Goal: Task Accomplishment & Management: Complete application form

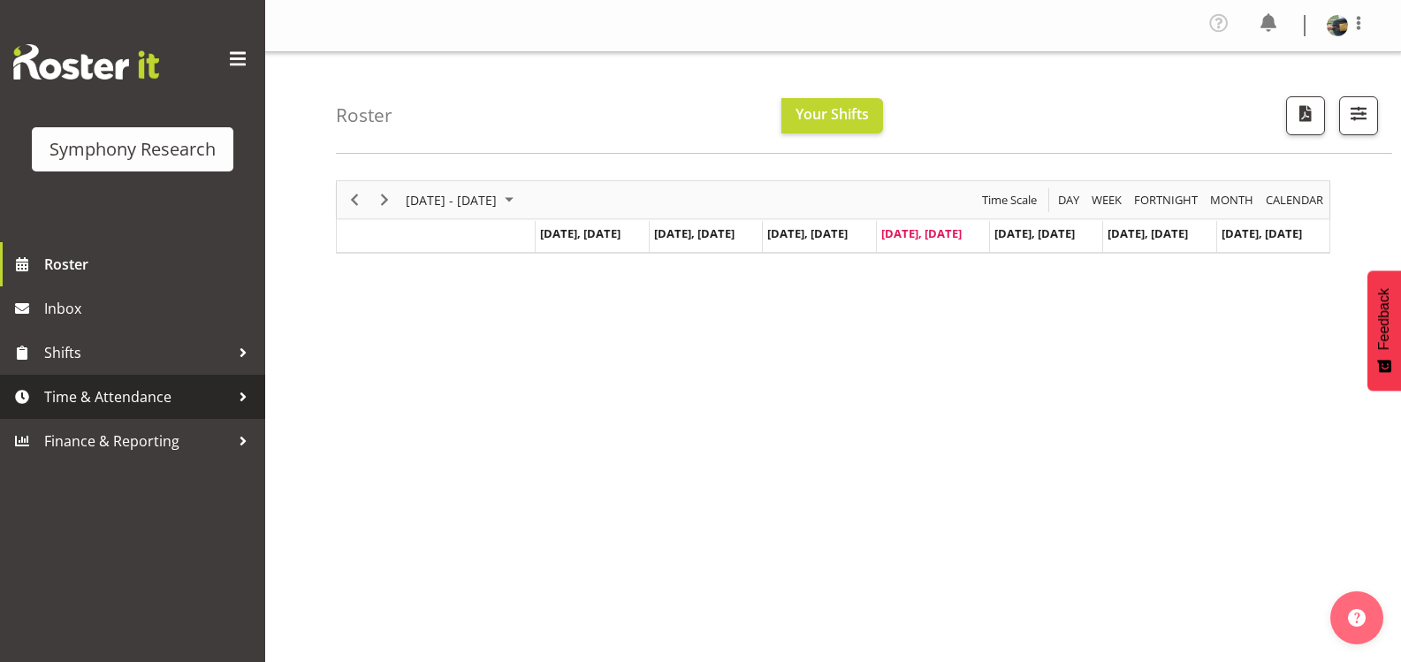
click at [118, 392] on span "Time & Attendance" at bounding box center [137, 397] width 186 height 27
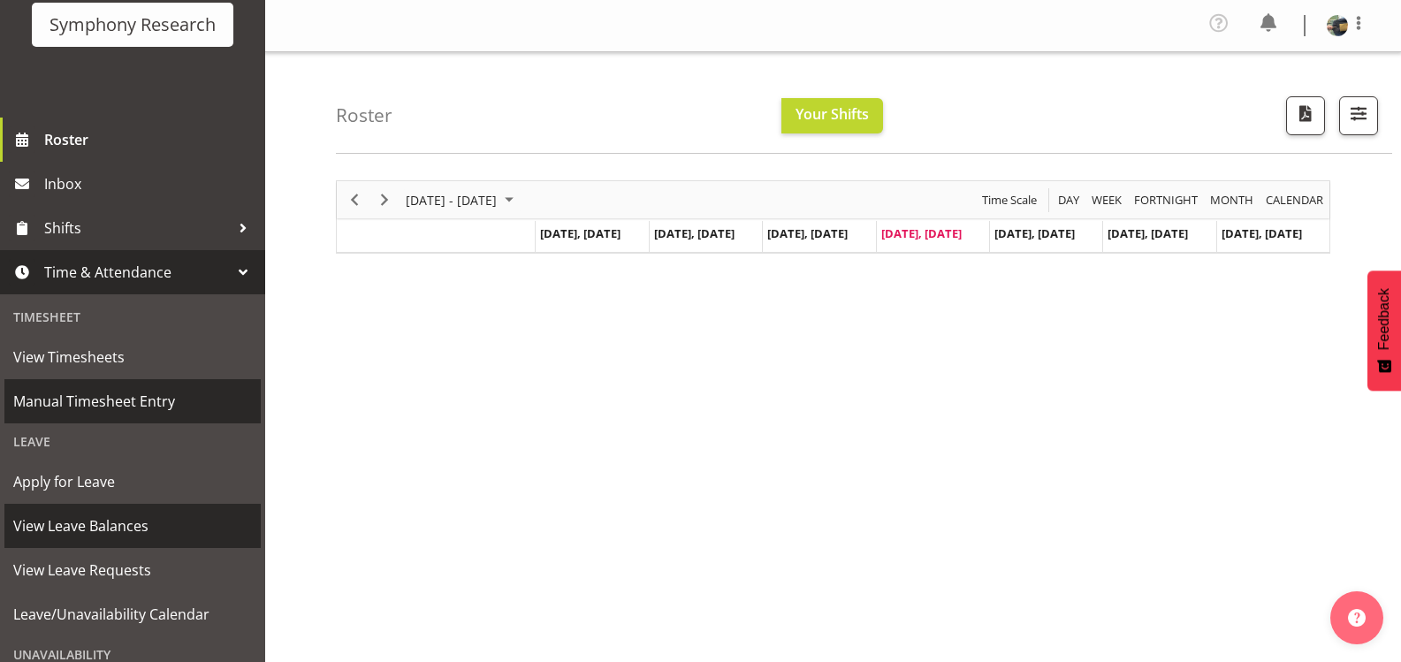
scroll to position [265, 0]
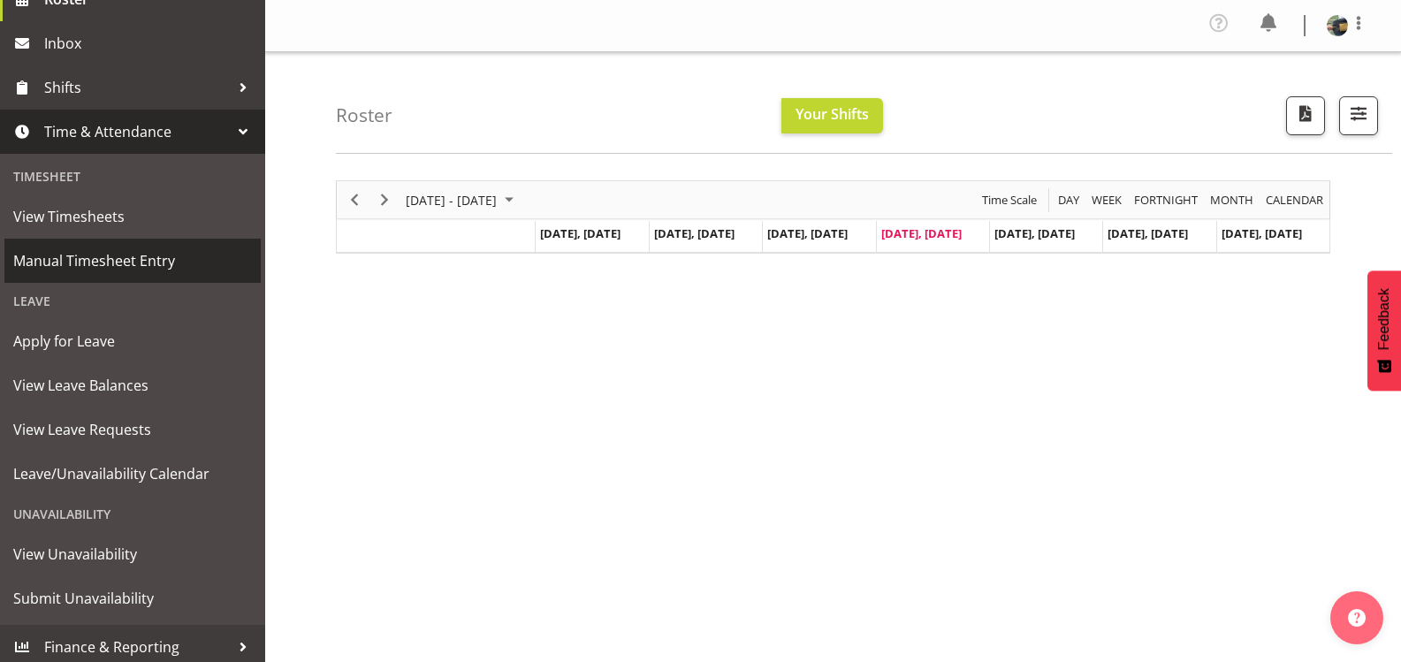
click at [170, 263] on span "Manual Timesheet Entry" at bounding box center [132, 260] width 239 height 27
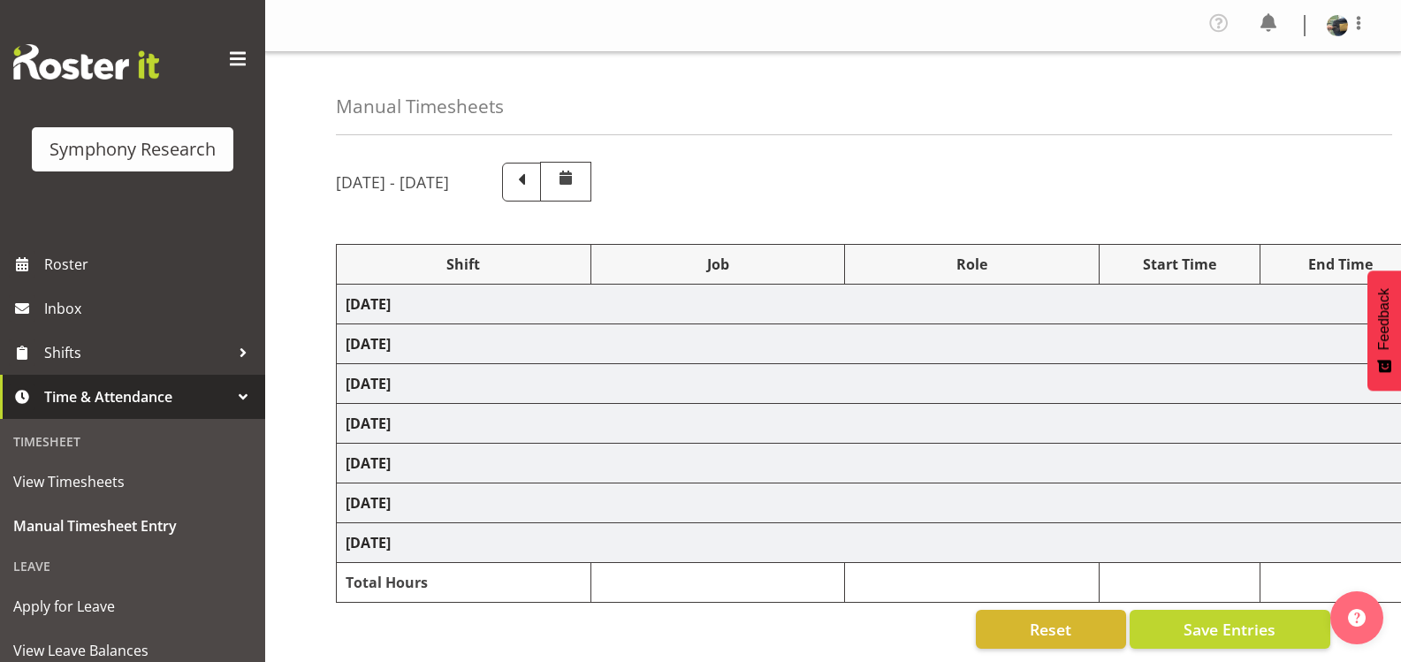
select select "81298"
select select "10587"
select select "47"
select select "81297"
select select "10587"
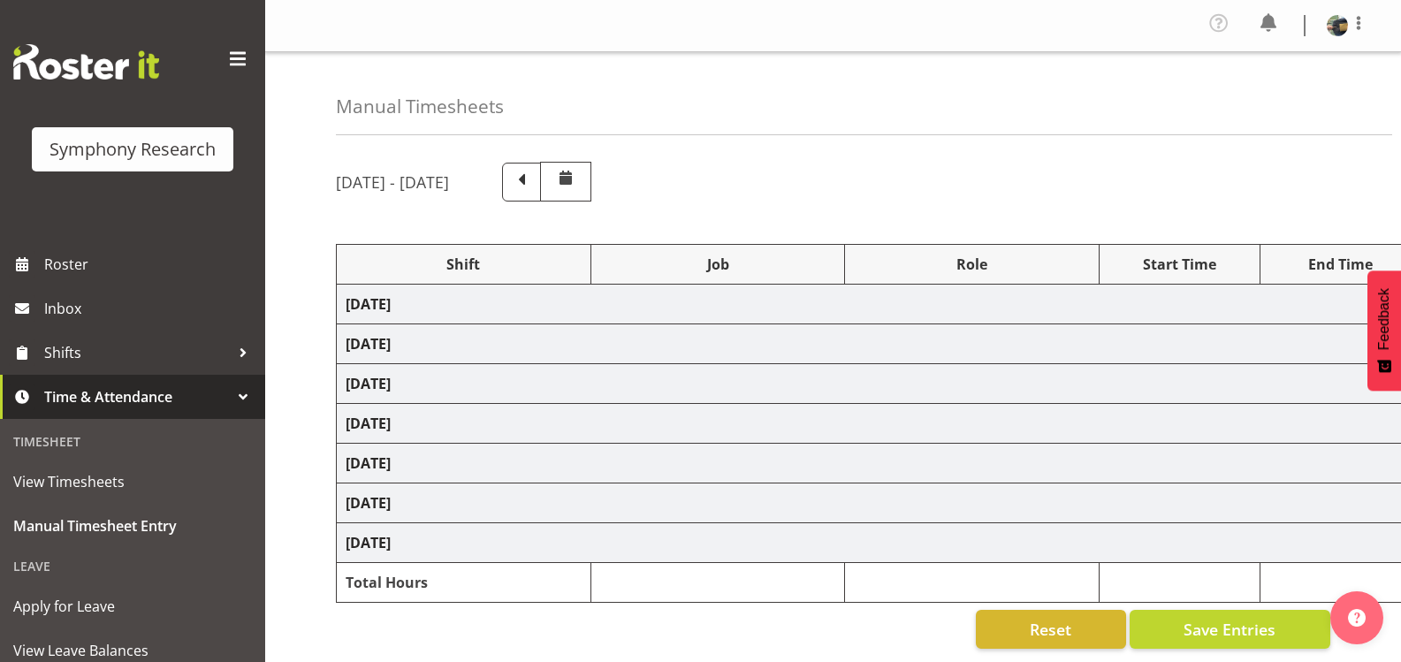
select select "47"
select select "81297"
select select "10587"
select select "47"
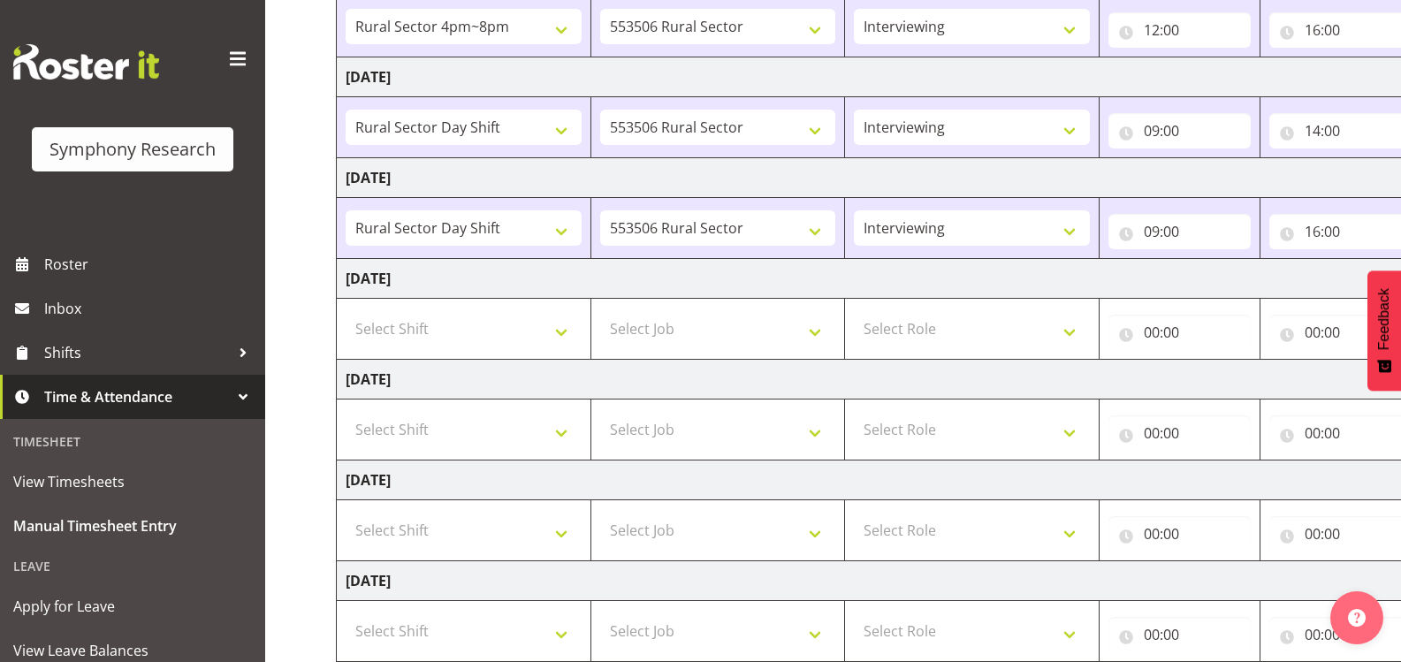
scroll to position [354, 0]
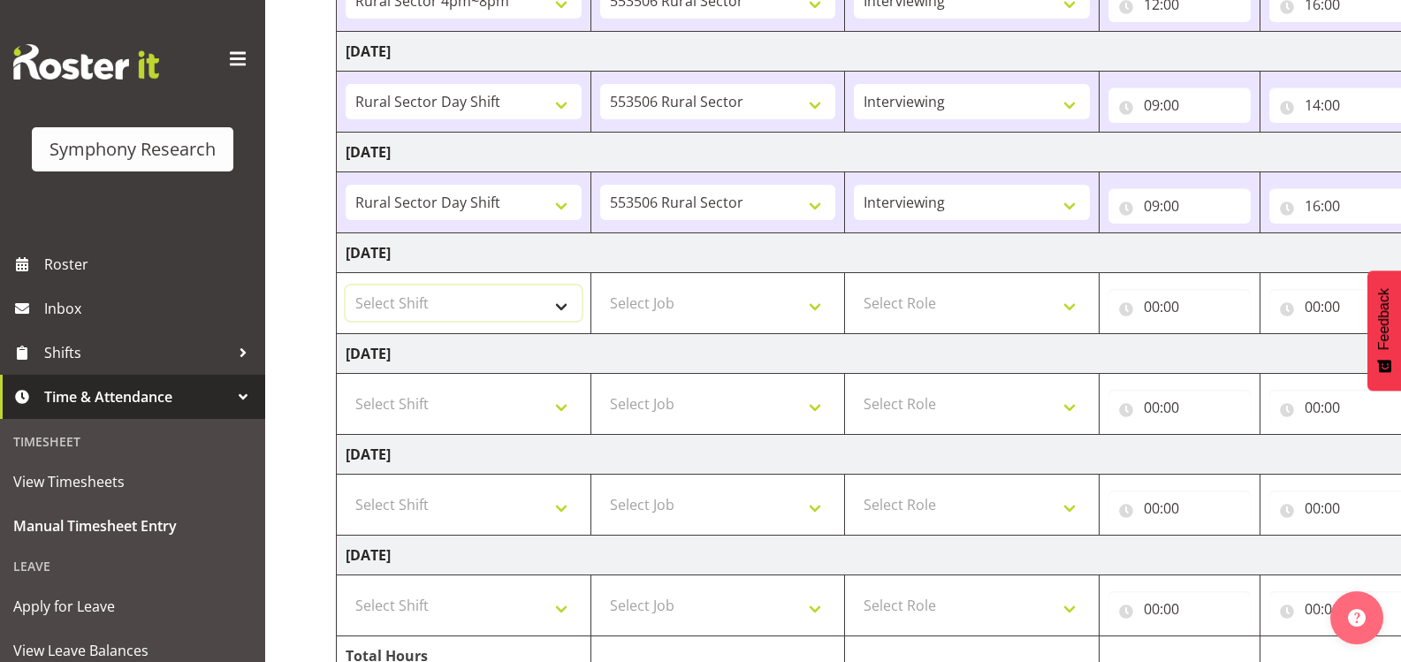
click at [558, 300] on select "Select Shift !!Weekend Residential (Roster IT Shift Label) *Business 9/10am ~ 4…" at bounding box center [464, 302] width 236 height 35
select select "81297"
click at [346, 285] on select "Select Shift !!Weekend Residential (Roster IT Shift Label) *Business 9/10am ~ 4…" at bounding box center [464, 302] width 236 height 35
click at [814, 295] on select "Select Job 550060 IF Admin 553492 World Poll Aus Wave 2 Main 2025 553493 World …" at bounding box center [718, 302] width 236 height 35
select select "10587"
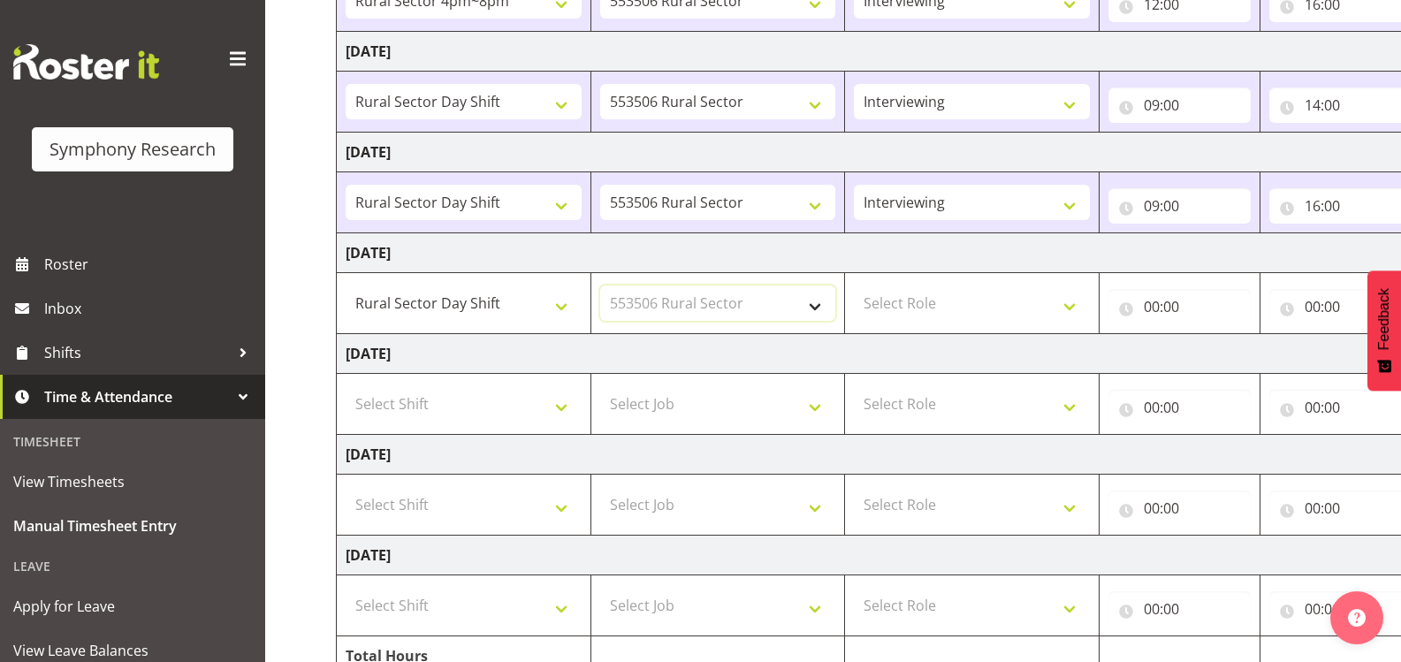
click at [600, 285] on select "Select Job 550060 IF Admin 553492 World Poll Aus Wave 2 Main 2025 553493 World …" at bounding box center [718, 302] width 236 height 35
click at [1073, 302] on select "Select Role Briefing Interviewing" at bounding box center [972, 302] width 236 height 35
select select "47"
click at [854, 285] on select "Select Role Briefing Interviewing" at bounding box center [972, 302] width 236 height 35
click at [1176, 304] on input "00:00" at bounding box center [1179, 306] width 142 height 35
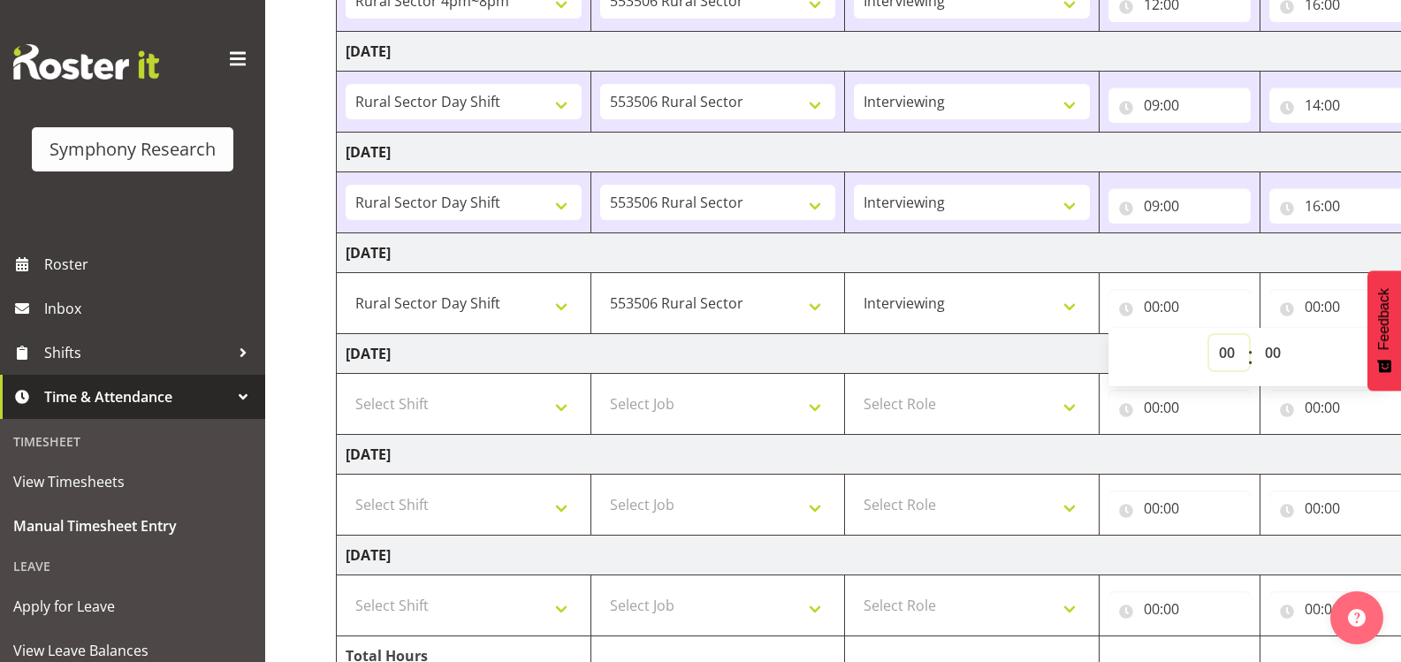
click at [1227, 353] on select "00 01 02 03 04 05 06 07 08 09 10 11 12 13 14 15 16 17 18 19 20 21 22 23" at bounding box center [1229, 352] width 40 height 35
select select "9"
click at [1209, 335] on select "00 01 02 03 04 05 06 07 08 09 10 11 12 13 14 15 16 17 18 19 20 21 22 23" at bounding box center [1229, 352] width 40 height 35
type input "09:00"
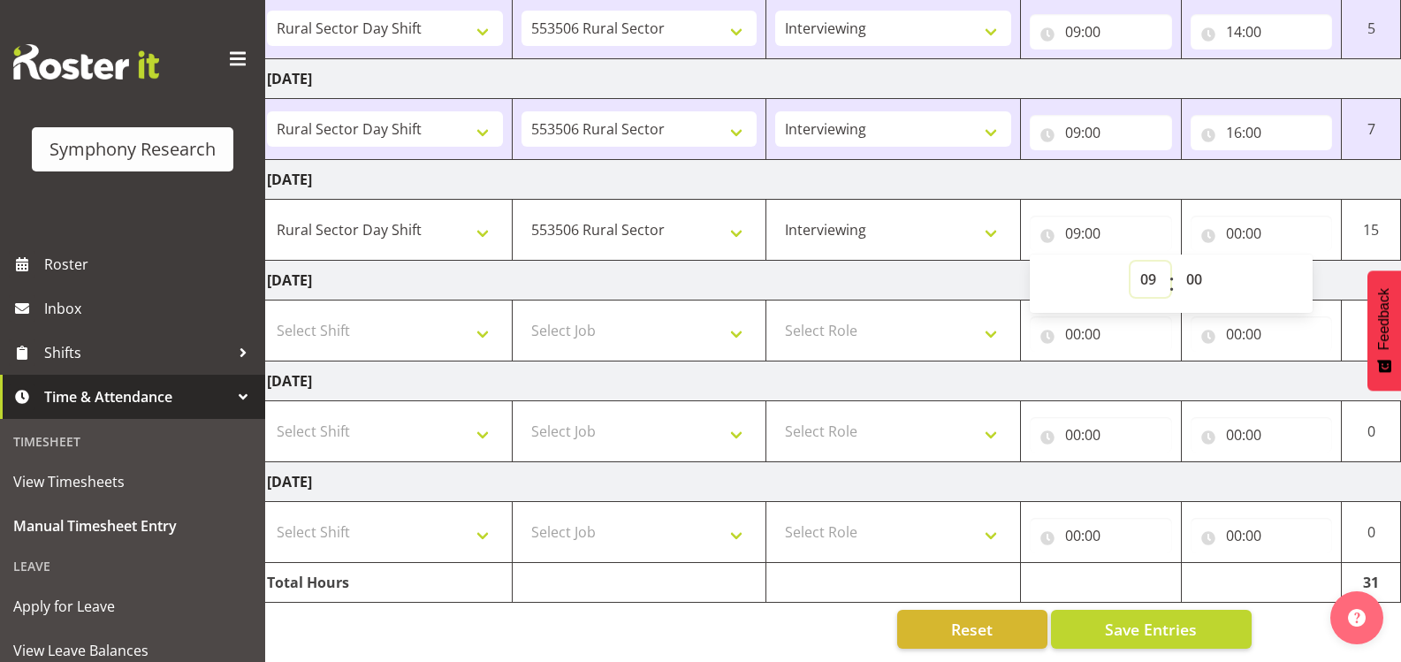
scroll to position [0, 172]
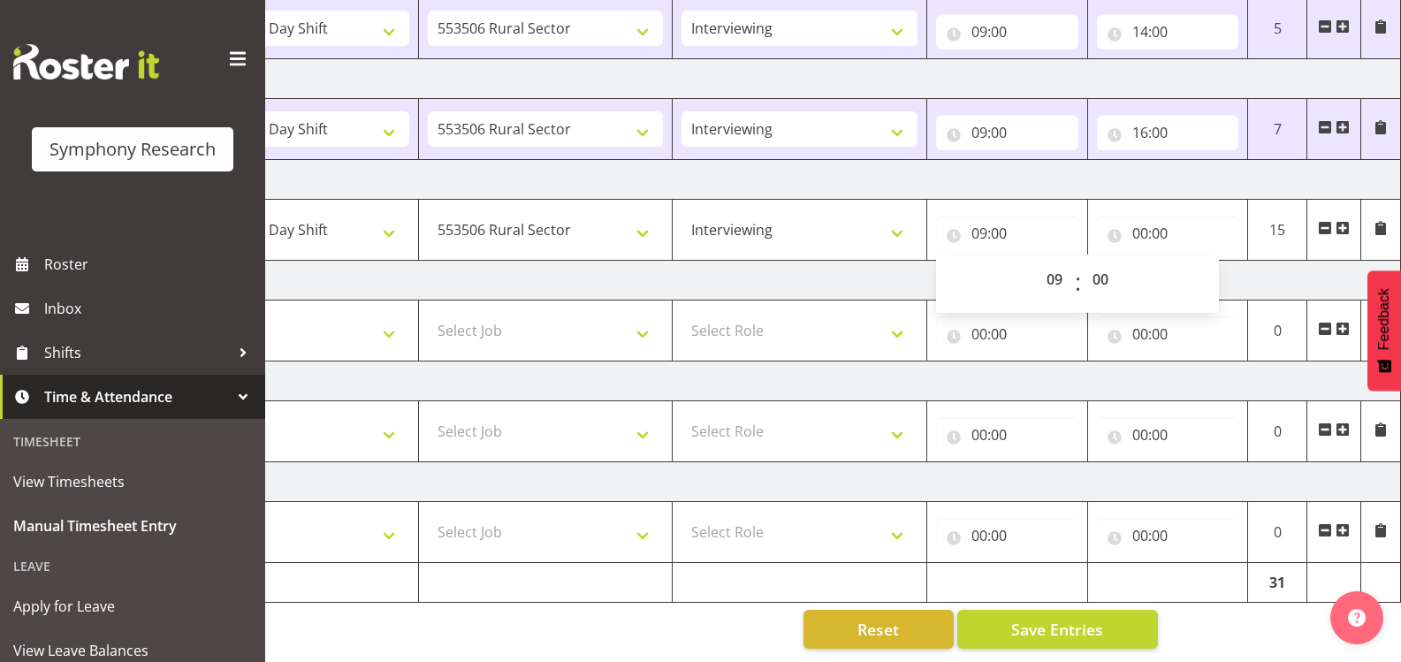
click at [1200, 160] on td "[DATE]" at bounding box center [782, 180] width 1237 height 40
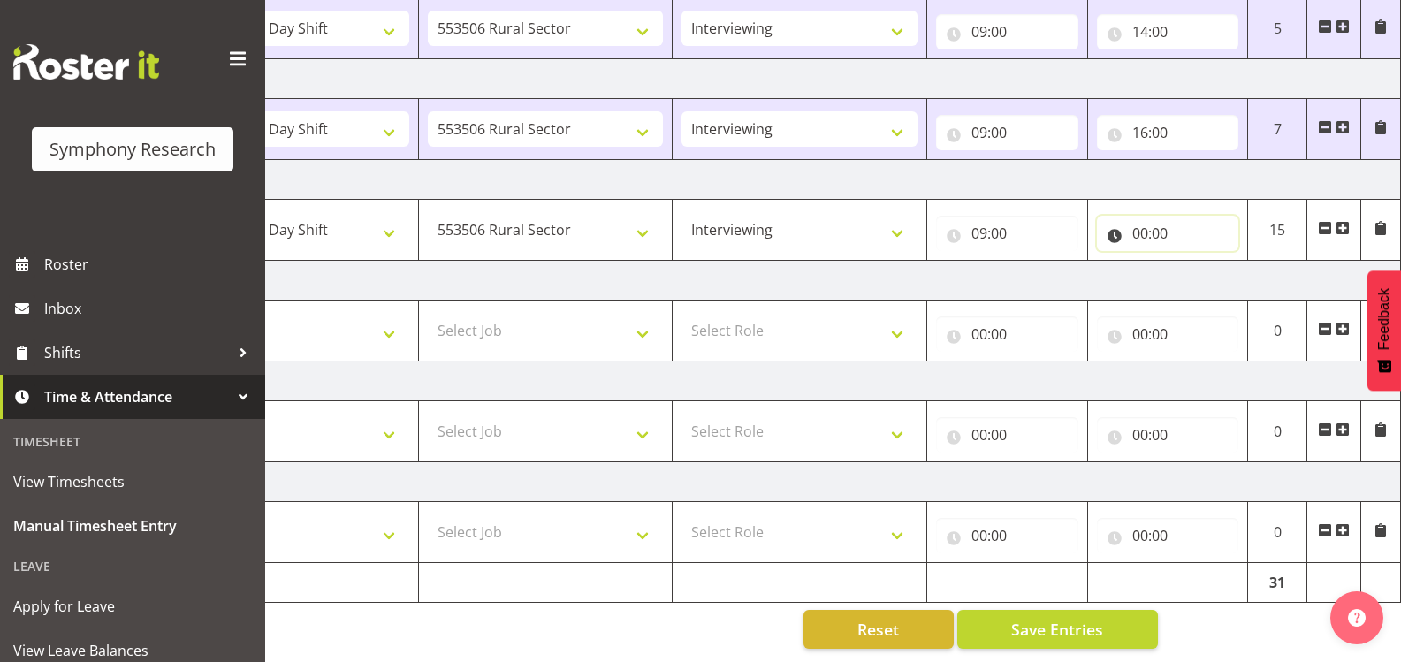
click at [1136, 223] on input "00:00" at bounding box center [1168, 233] width 142 height 35
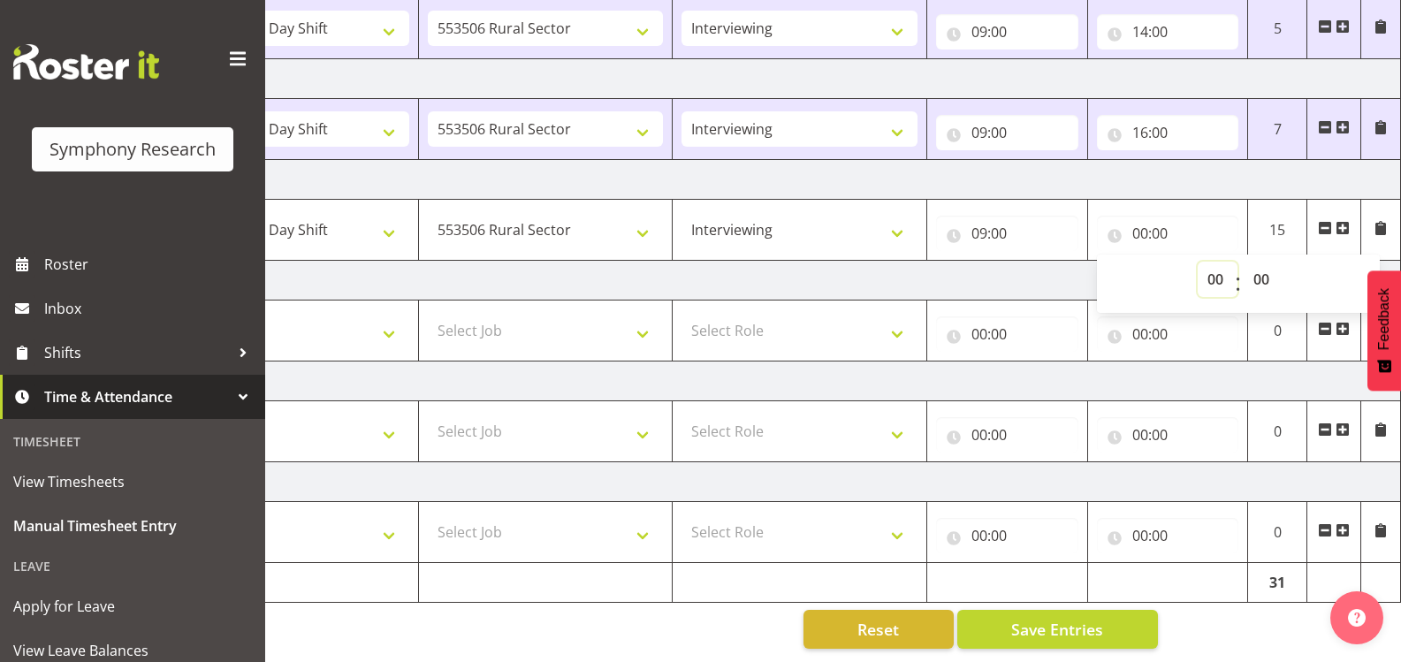
click at [1204, 263] on select "00 01 02 03 04 05 06 07 08 09 10 11 12 13 14 15 16 17 18 19 20 21 22 23" at bounding box center [1218, 279] width 40 height 35
select select "16"
click at [1198, 262] on select "00 01 02 03 04 05 06 07 08 09 10 11 12 13 14 15 16 17 18 19 20 21 22 23" at bounding box center [1218, 279] width 40 height 35
type input "16:00"
click at [1266, 262] on select "00 01 02 03 04 05 06 07 08 09 10 11 12 13 14 15 16 17 18 19 20 21 22 23 24 25 2…" at bounding box center [1264, 279] width 40 height 35
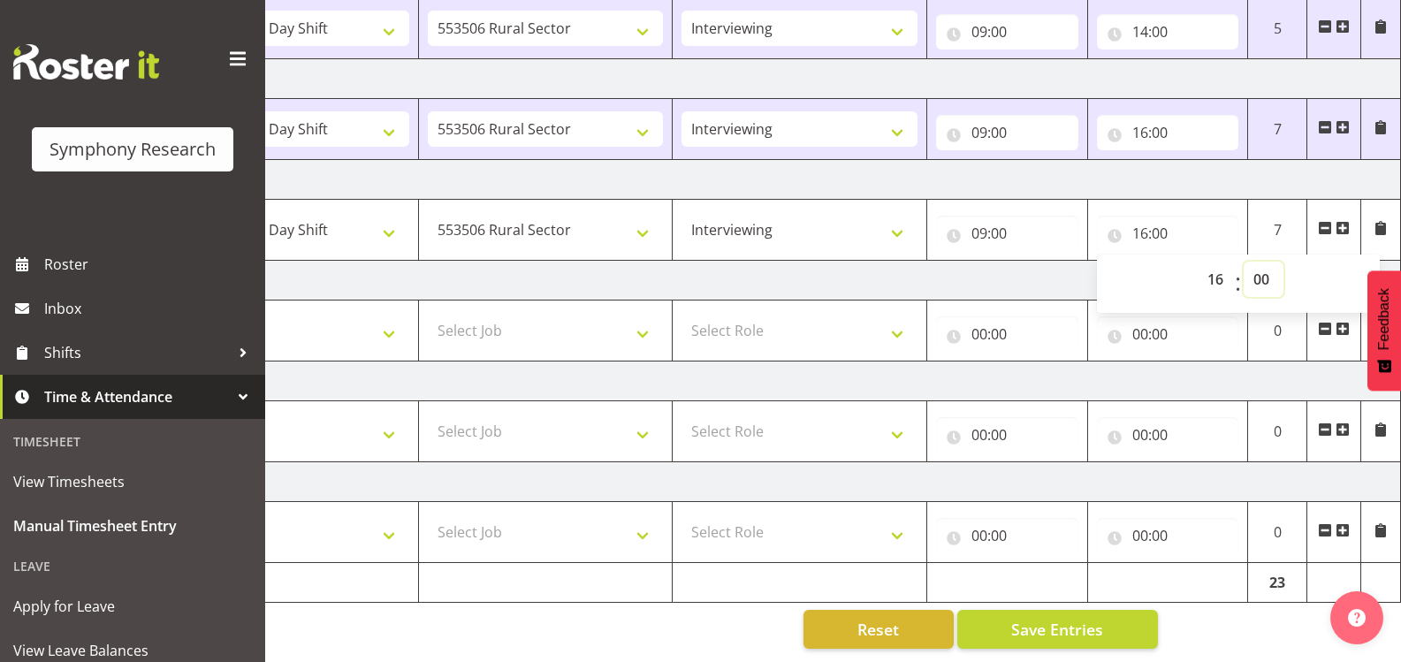
click at [1265, 262] on select "00 01 02 03 04 05 06 07 08 09 10 11 12 13 14 15 16 17 18 19 20 21 22 23 24 25 2…" at bounding box center [1264, 279] width 40 height 35
select select "30"
click at [1244, 262] on select "00 01 02 03 04 05 06 07 08 09 10 11 12 13 14 15 16 17 18 19 20 21 22 23 24 25 2…" at bounding box center [1264, 279] width 40 height 35
type input "16:30"
click at [1221, 631] on div "[DATE] - [DATE] Shift Job Role Start Time End Time Total [DATE] !!Weekend Resid…" at bounding box center [696, 192] width 1065 height 940
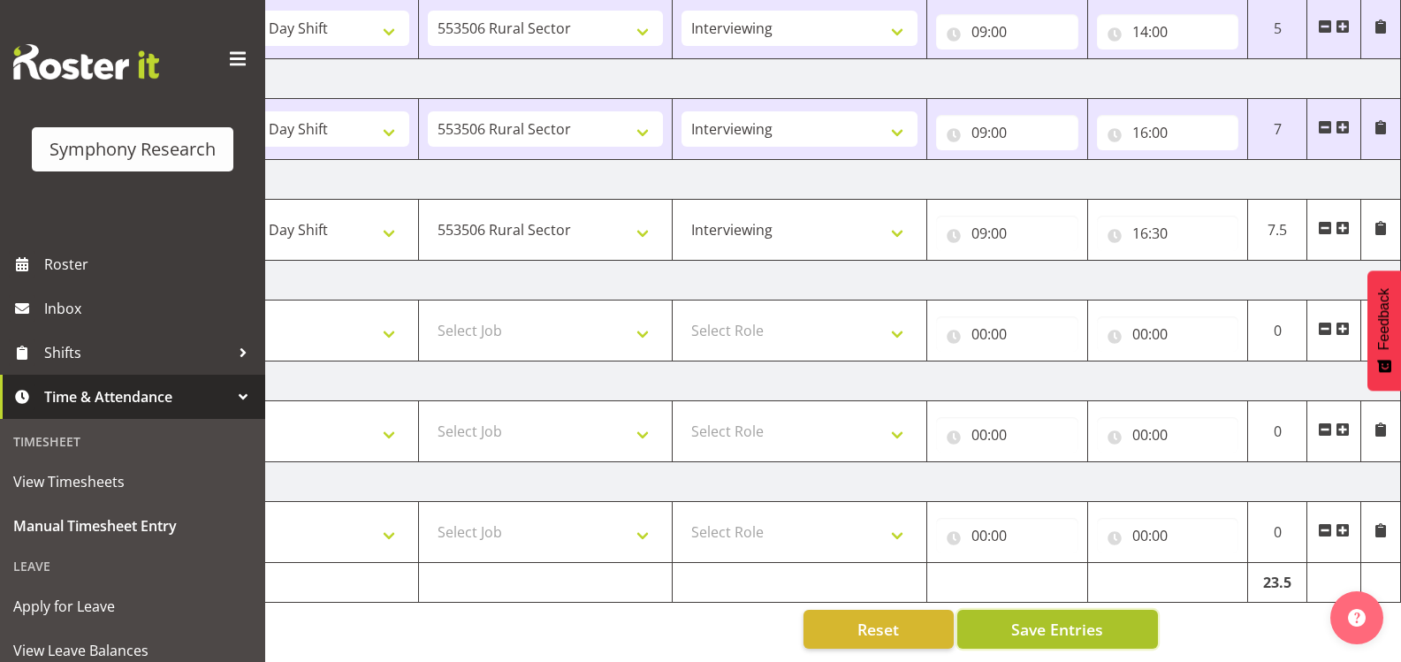
click at [1065, 622] on span "Save Entries" at bounding box center [1057, 629] width 92 height 23
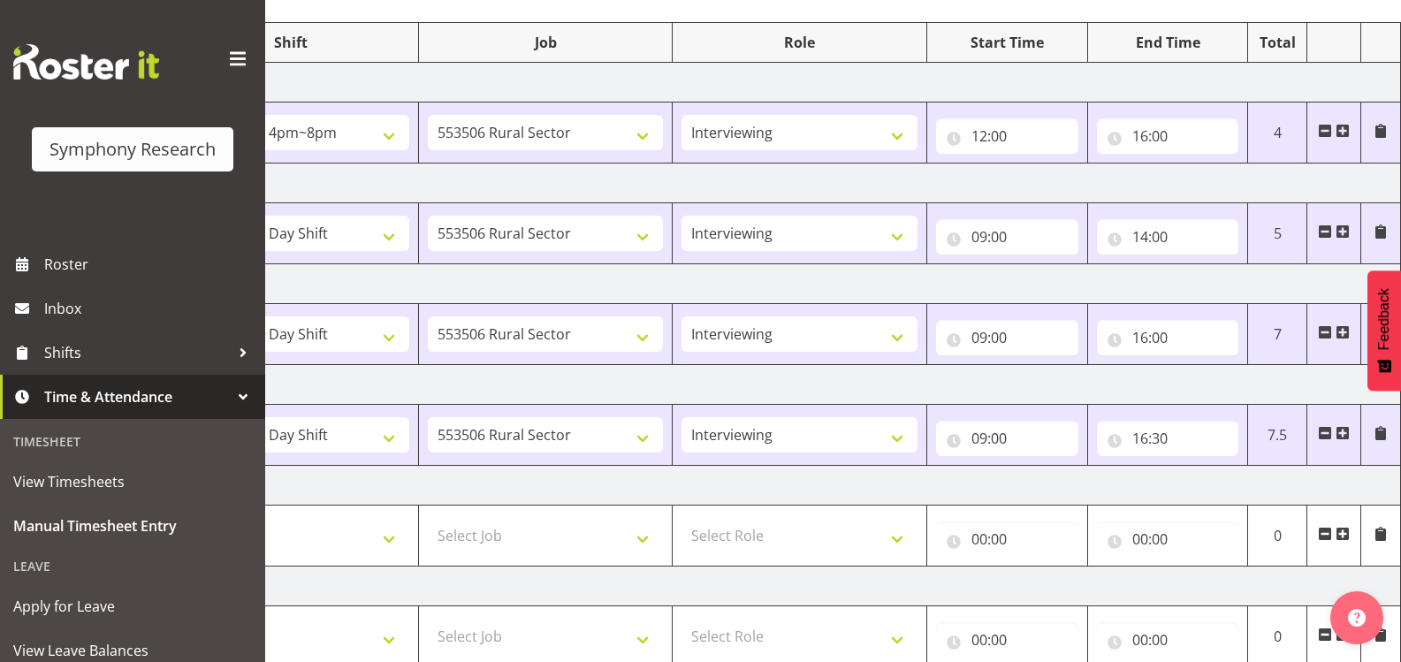
scroll to position [0, 0]
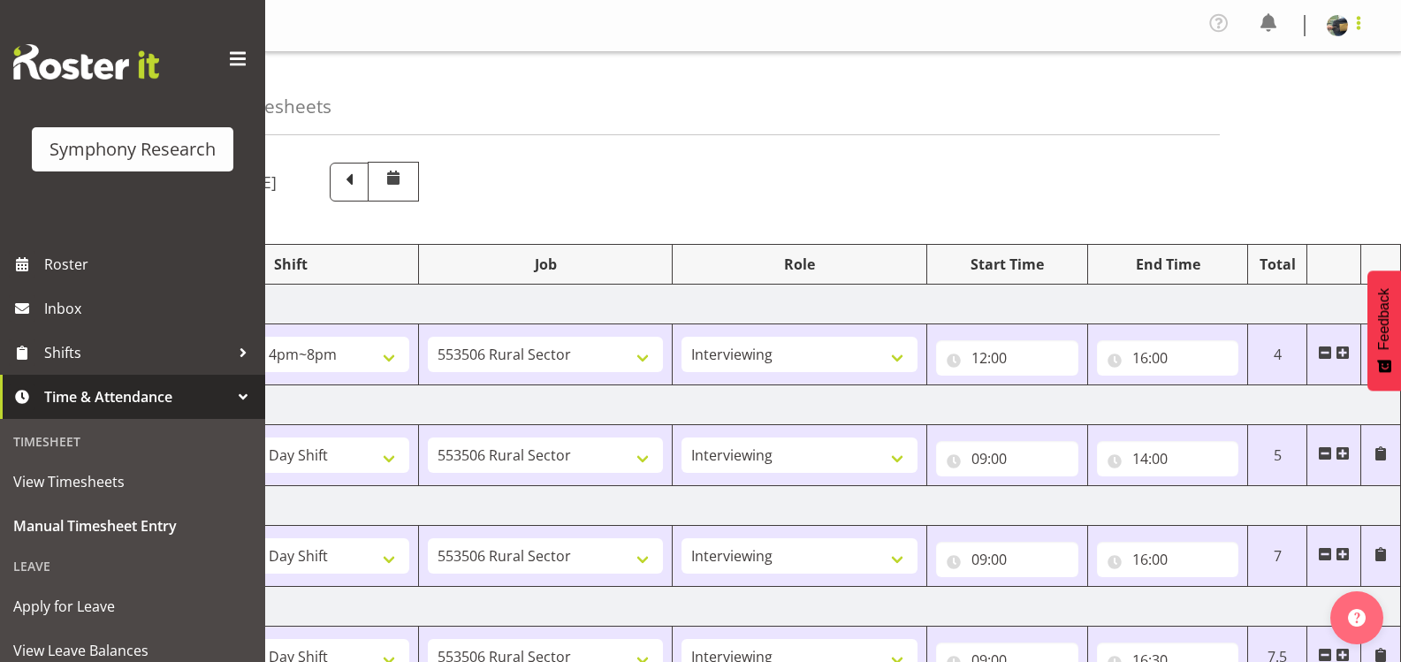
click at [1348, 26] on span at bounding box center [1358, 22] width 21 height 21
click at [1296, 100] on link "Log Out" at bounding box center [1284, 97] width 170 height 32
